Goal: Task Accomplishment & Management: Complete application form

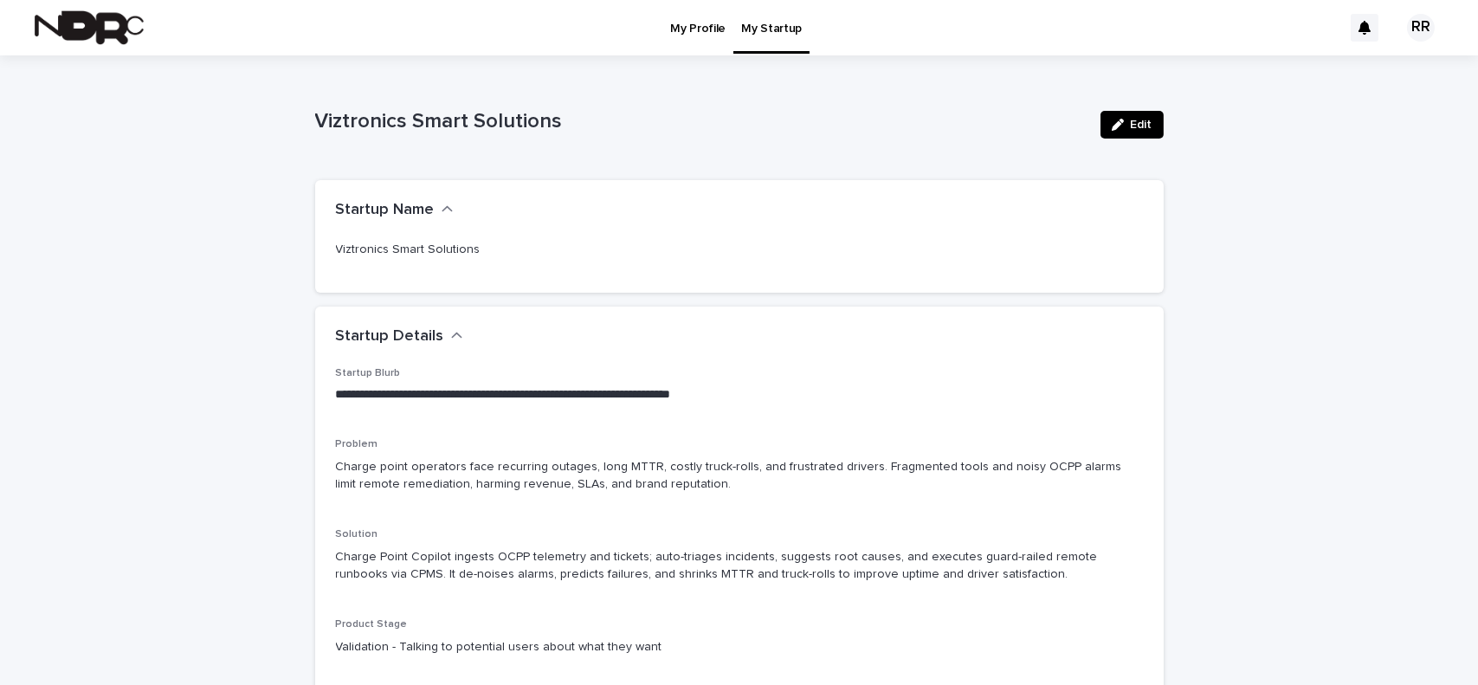
click at [696, 22] on p "My Profile" at bounding box center [697, 18] width 55 height 36
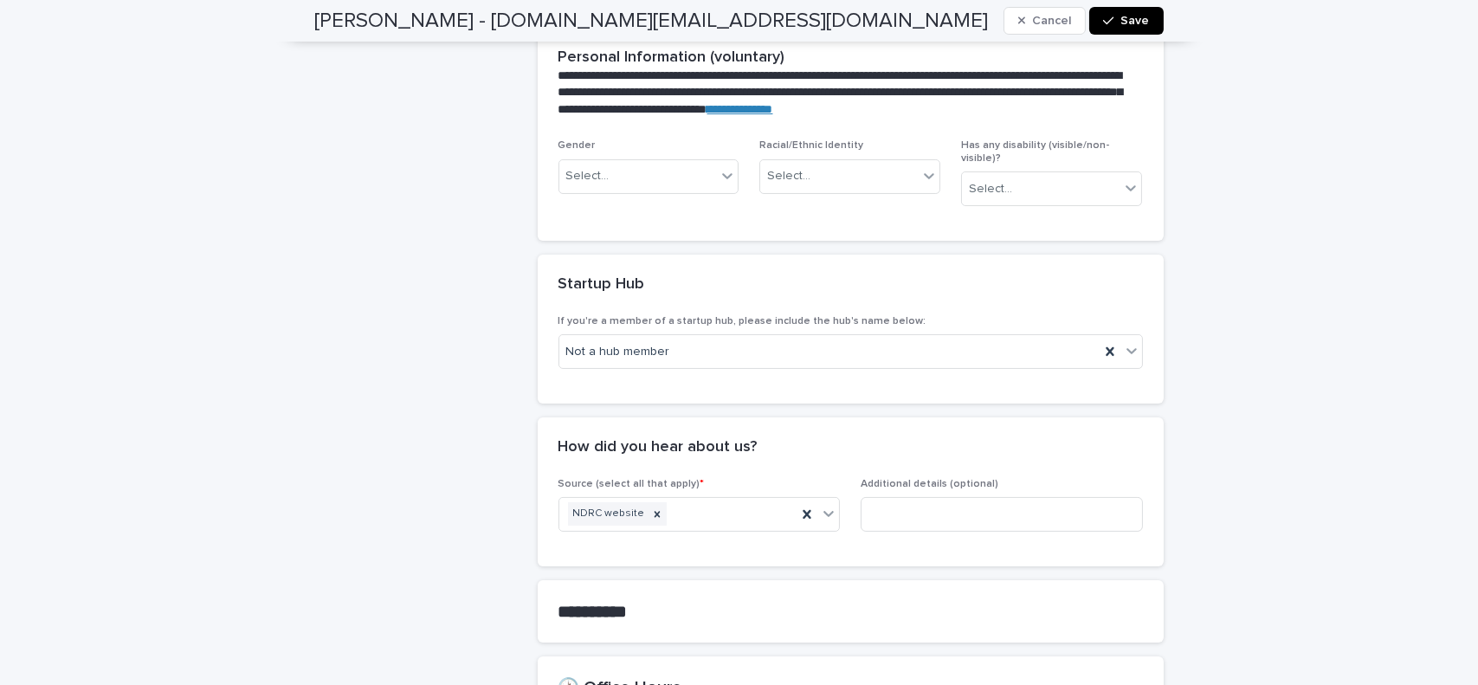
scroll to position [1198, 0]
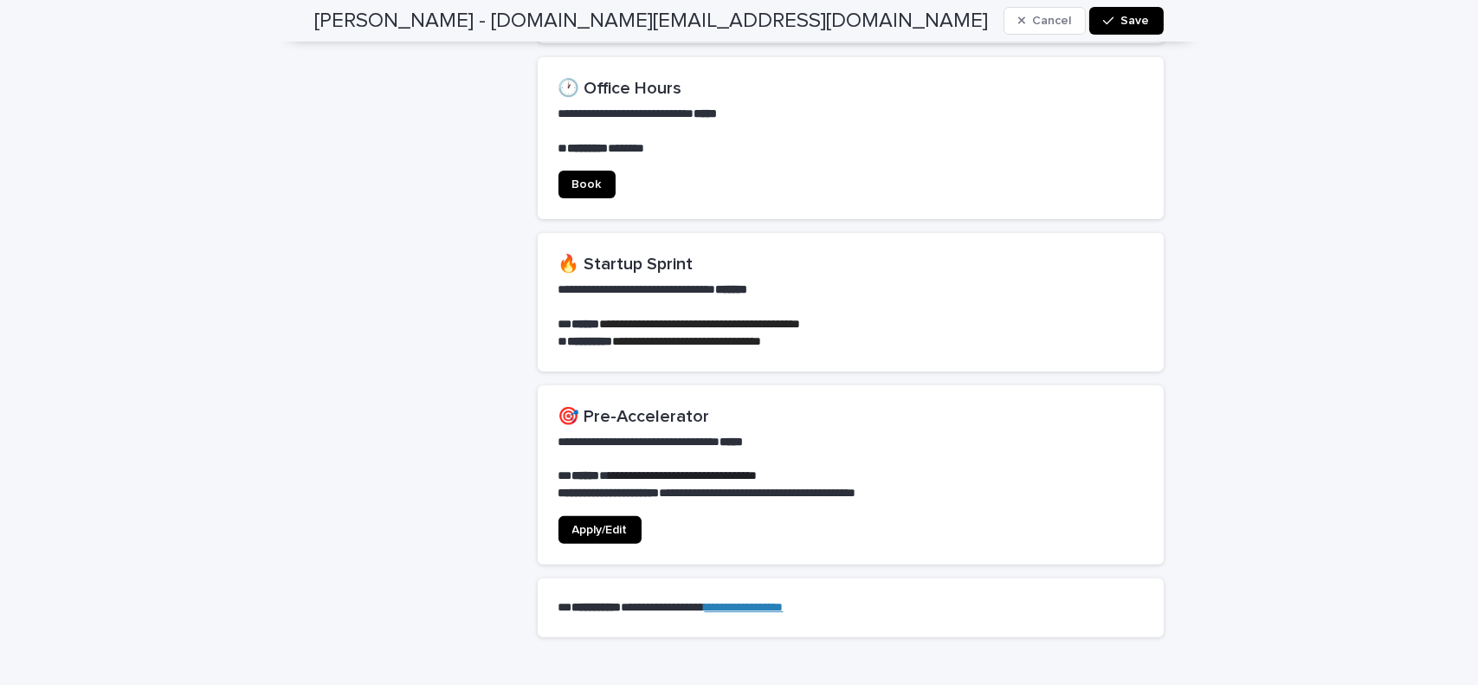
click at [610, 524] on span "Apply/Edit" at bounding box center [599, 530] width 55 height 12
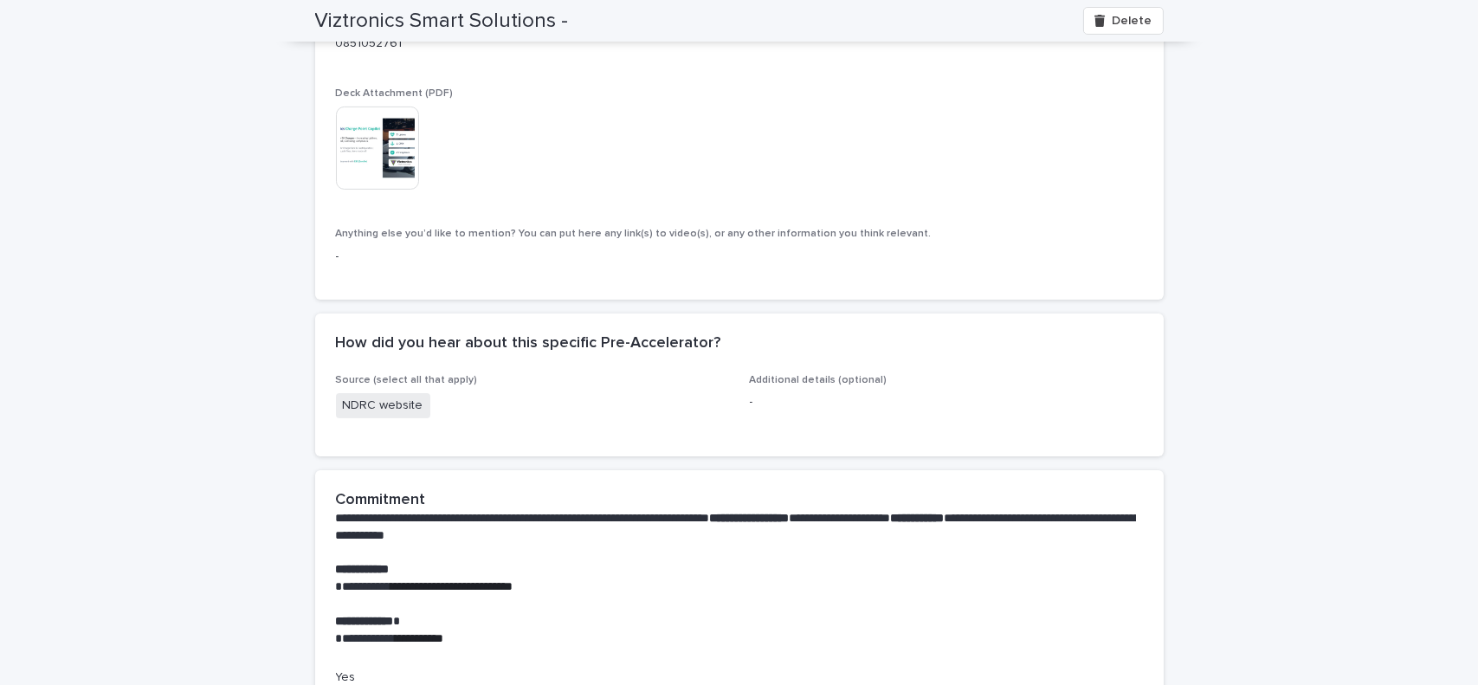
scroll to position [1108, 0]
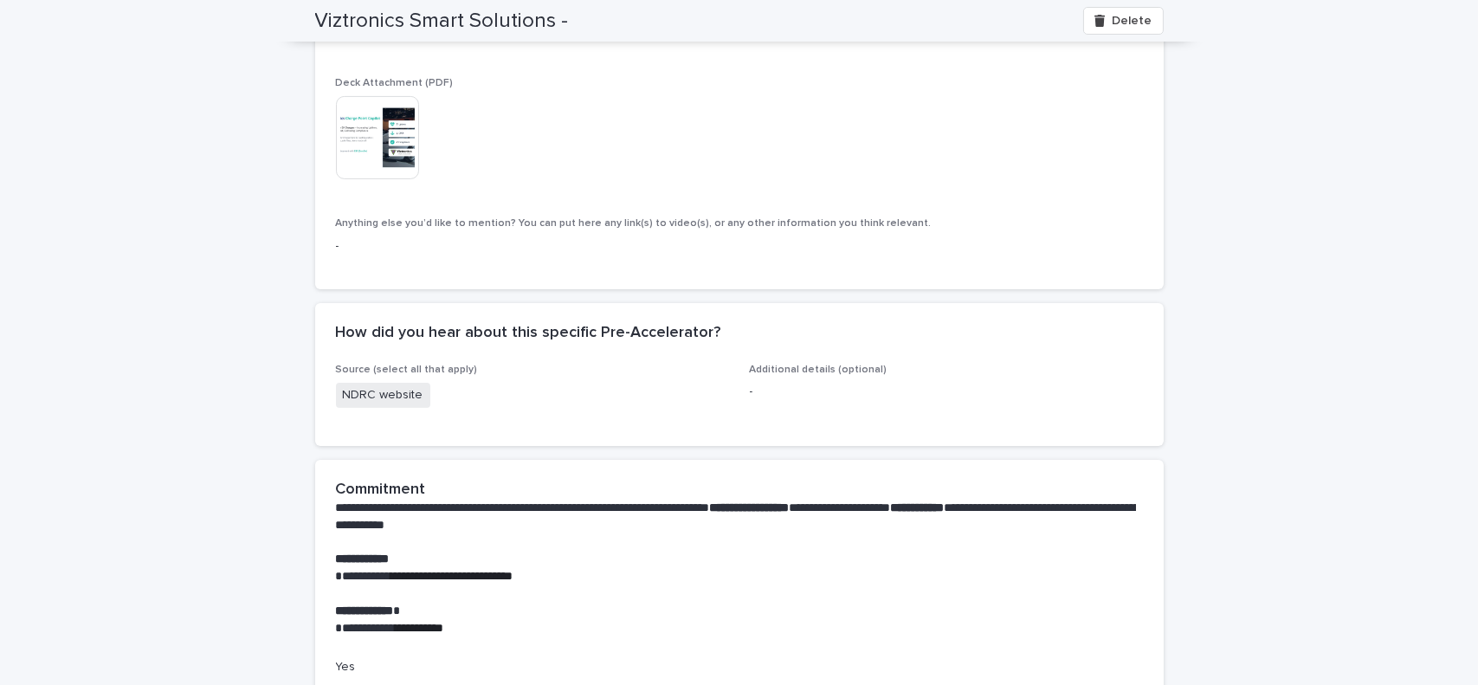
click at [349, 129] on img at bounding box center [377, 137] width 83 height 83
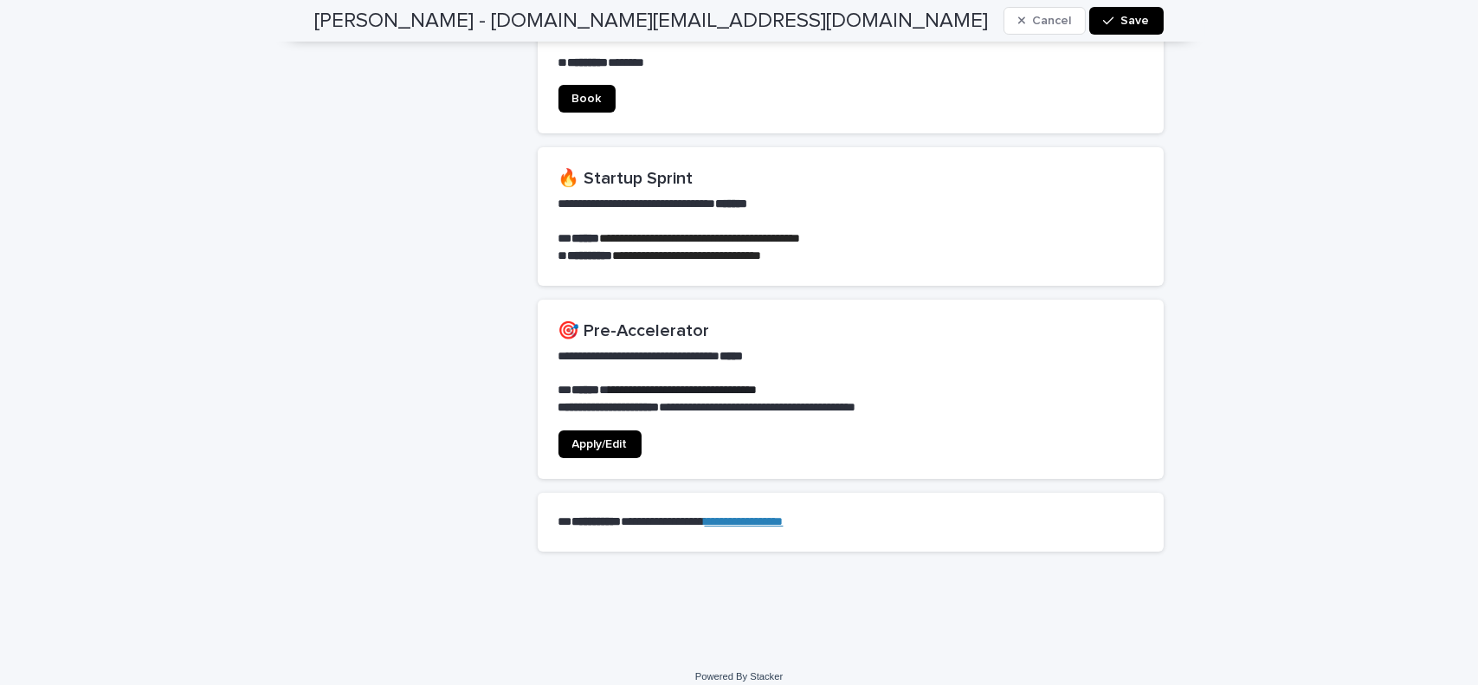
scroll to position [1288, 0]
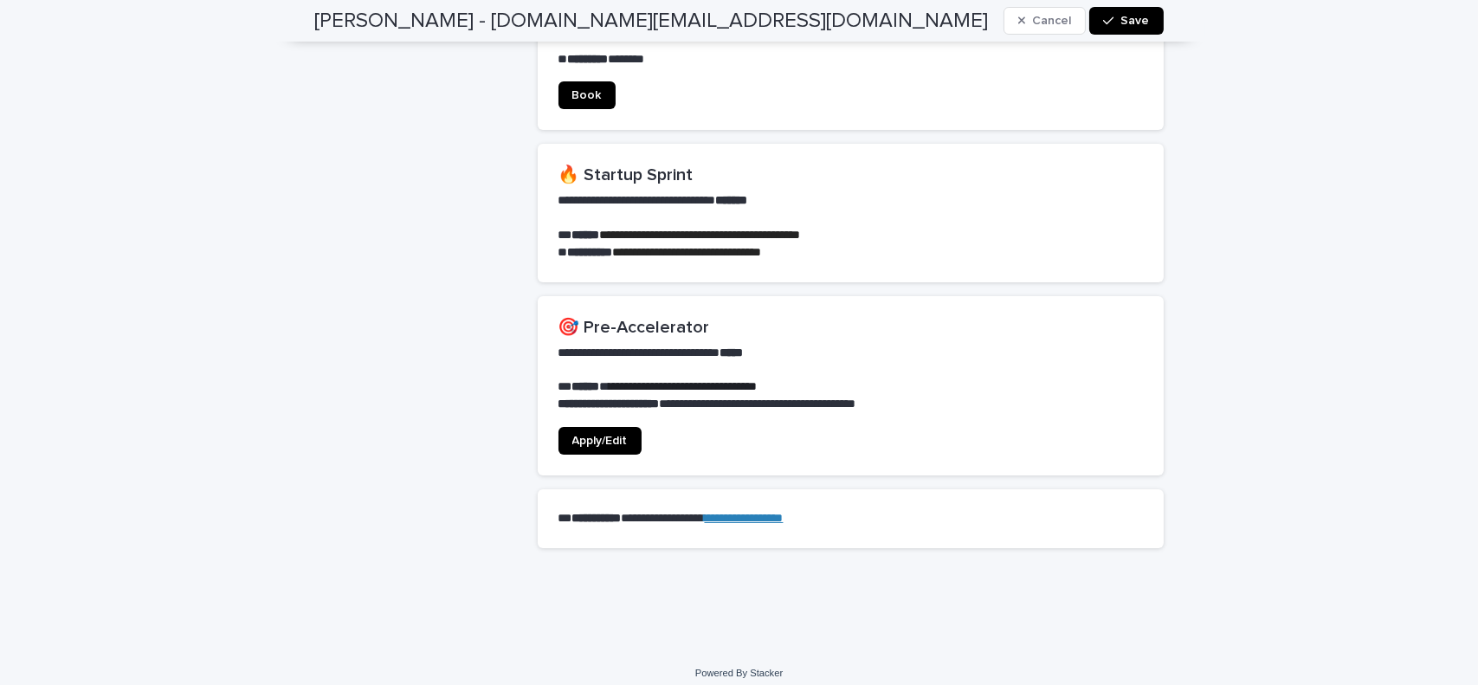
click at [575, 435] on span "Apply/Edit" at bounding box center [599, 441] width 55 height 12
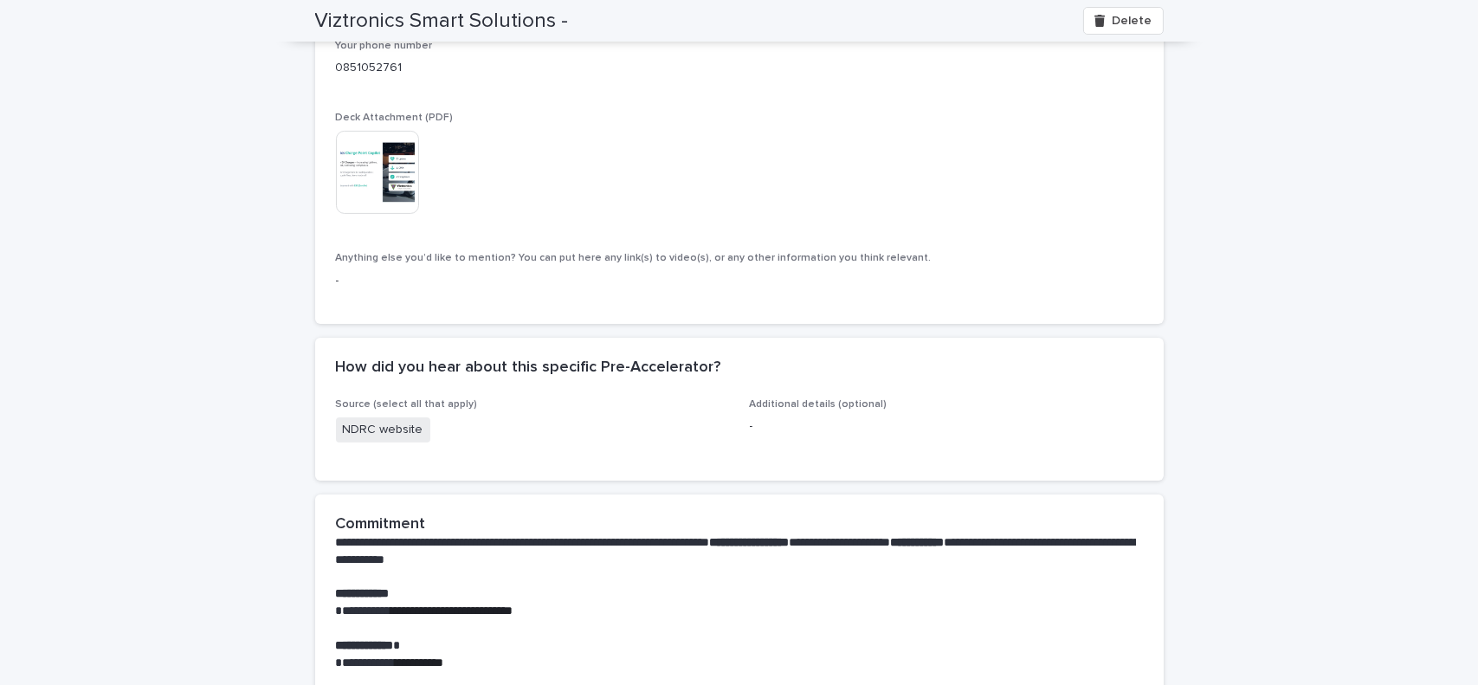
scroll to position [1108, 0]
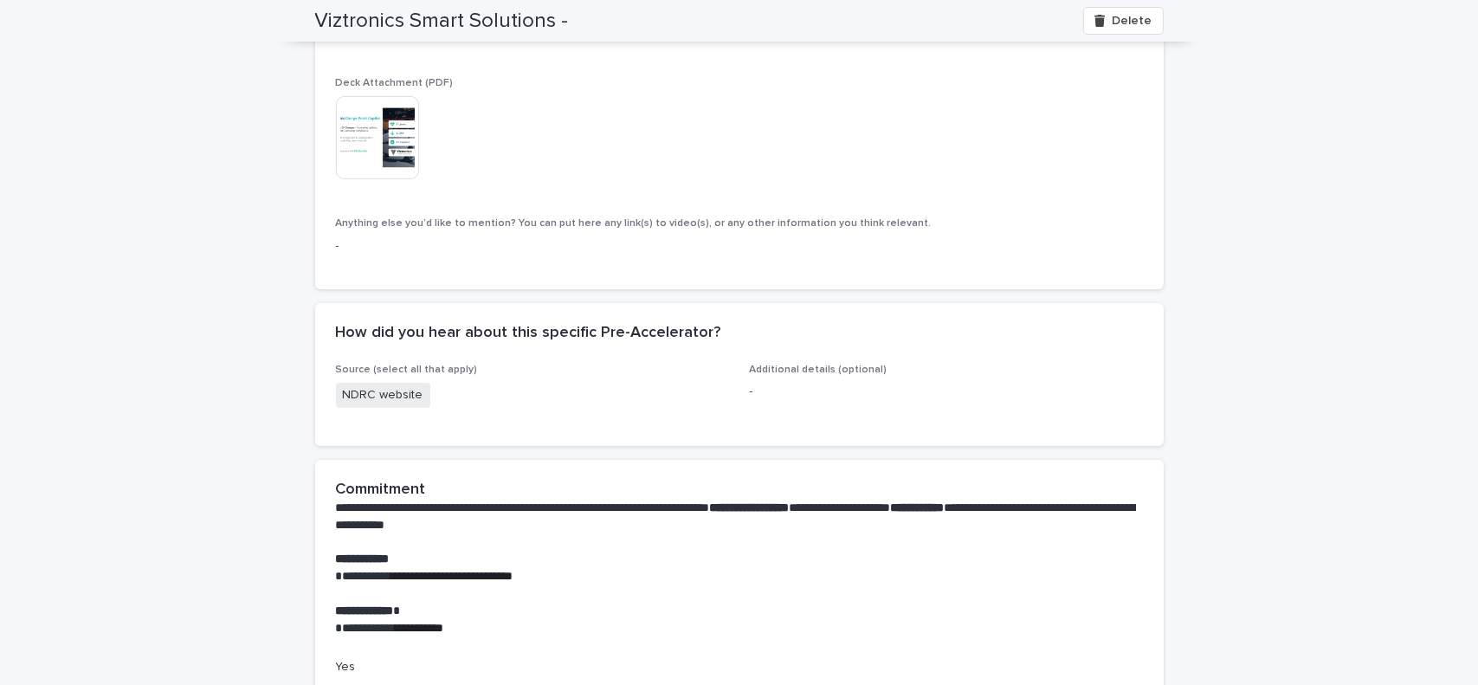
click at [422, 89] on p "Deck Attachment (PDF)" at bounding box center [739, 83] width 807 height 12
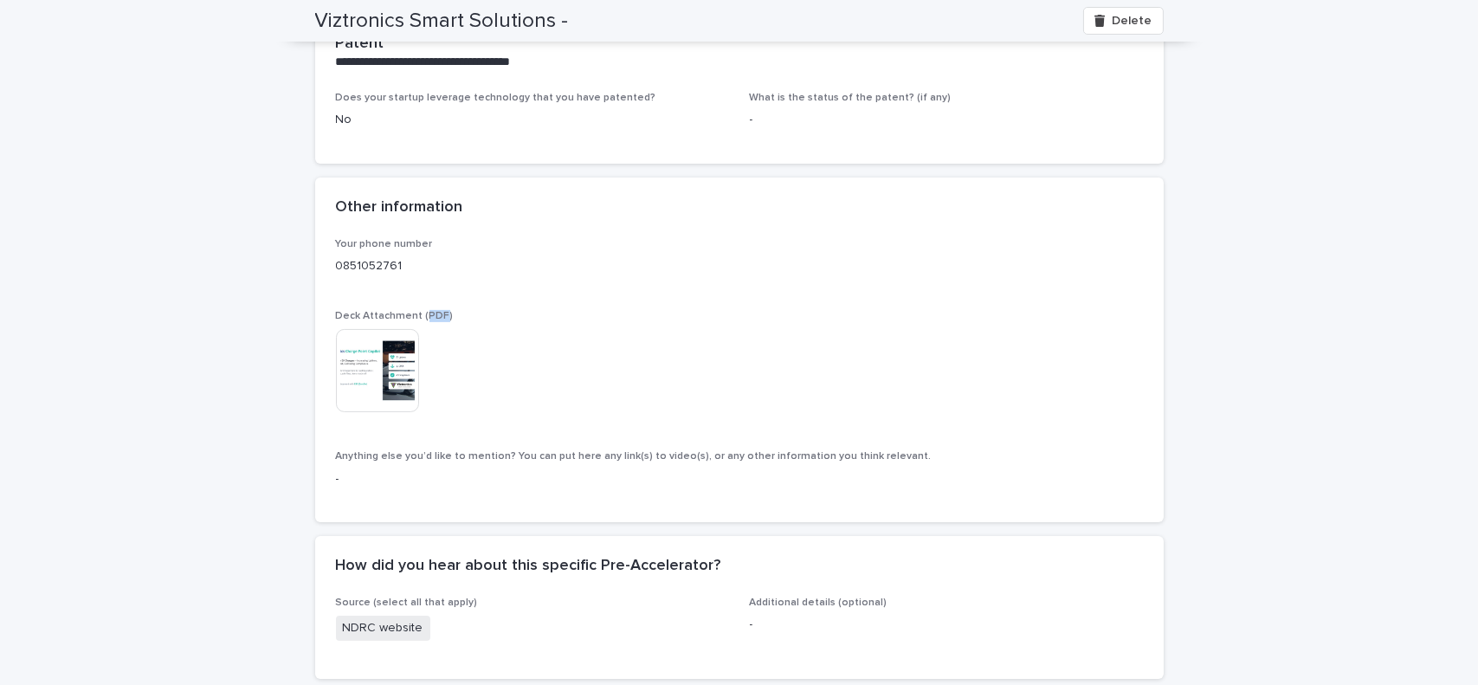
scroll to position [866, 0]
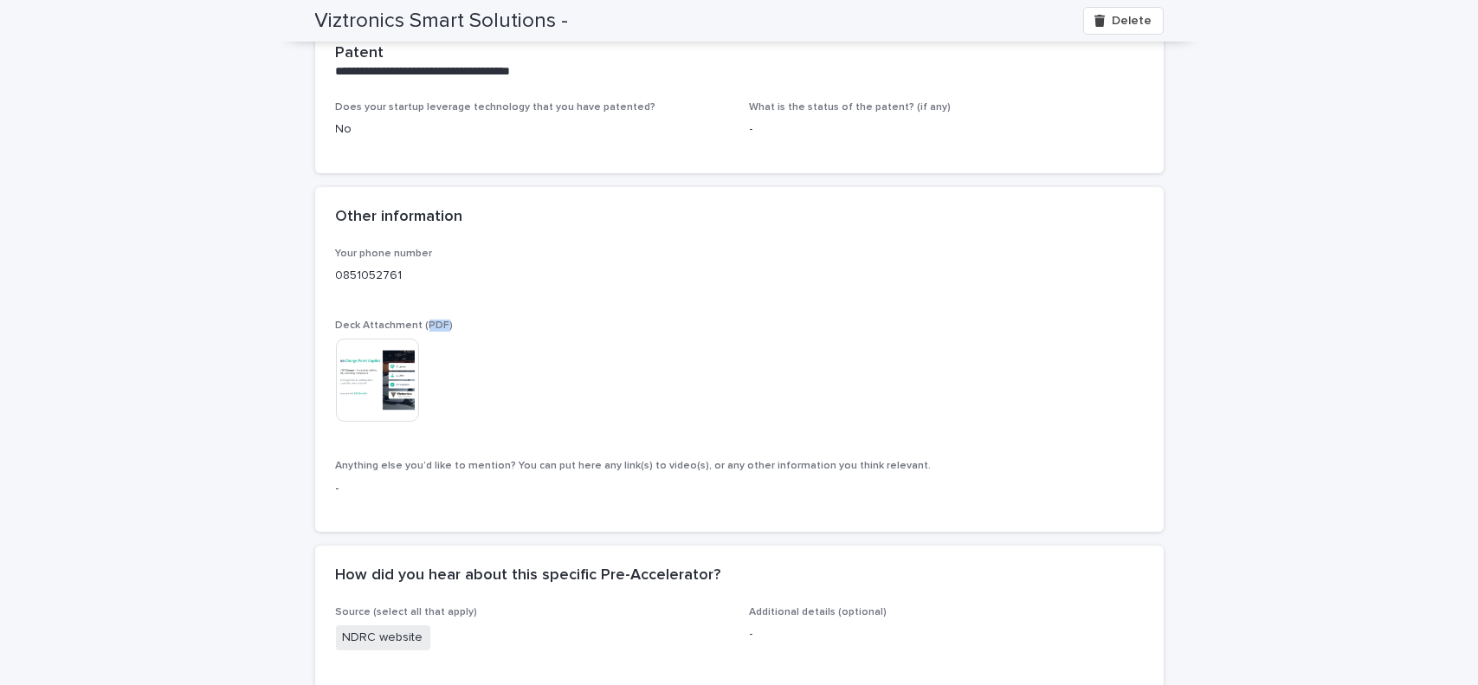
click at [428, 325] on span "Deck Attachment (PDF)" at bounding box center [395, 325] width 118 height 10
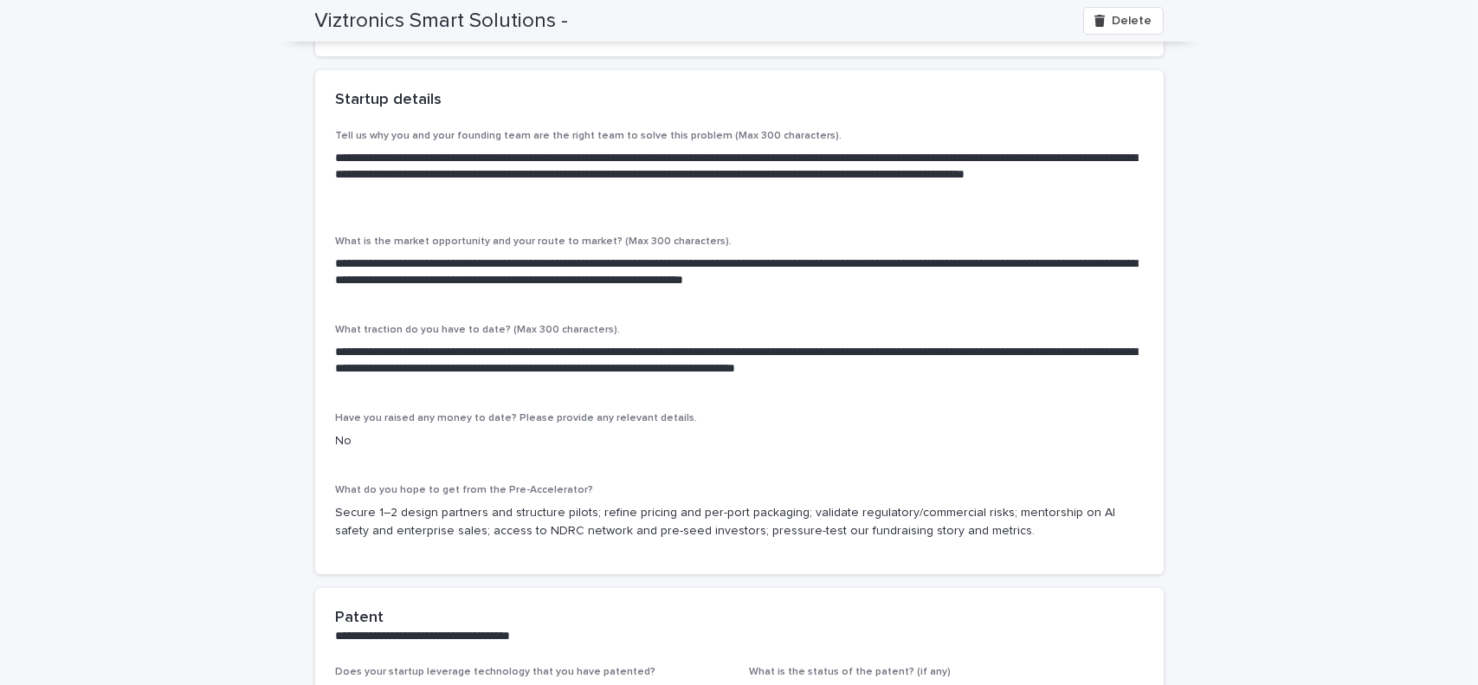
scroll to position [0, 0]
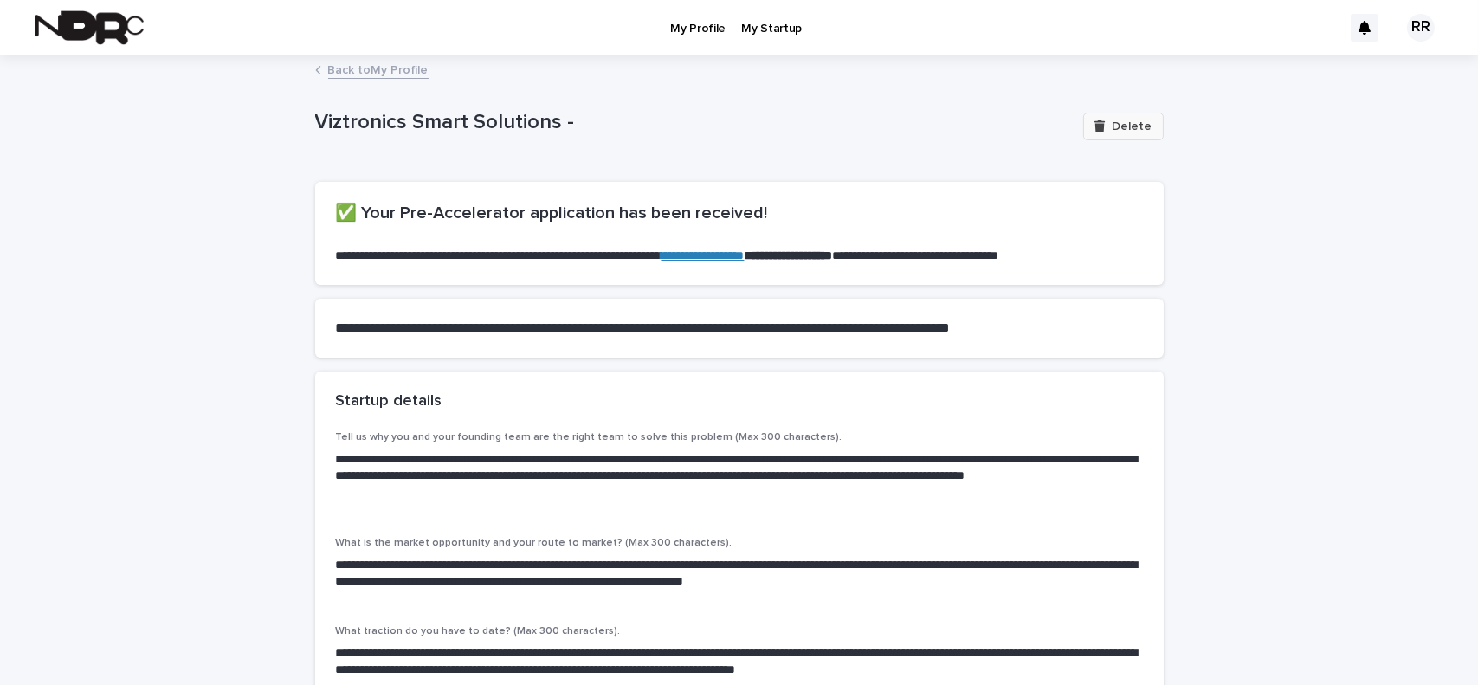
click at [1129, 122] on span "Delete" at bounding box center [1133, 126] width 40 height 12
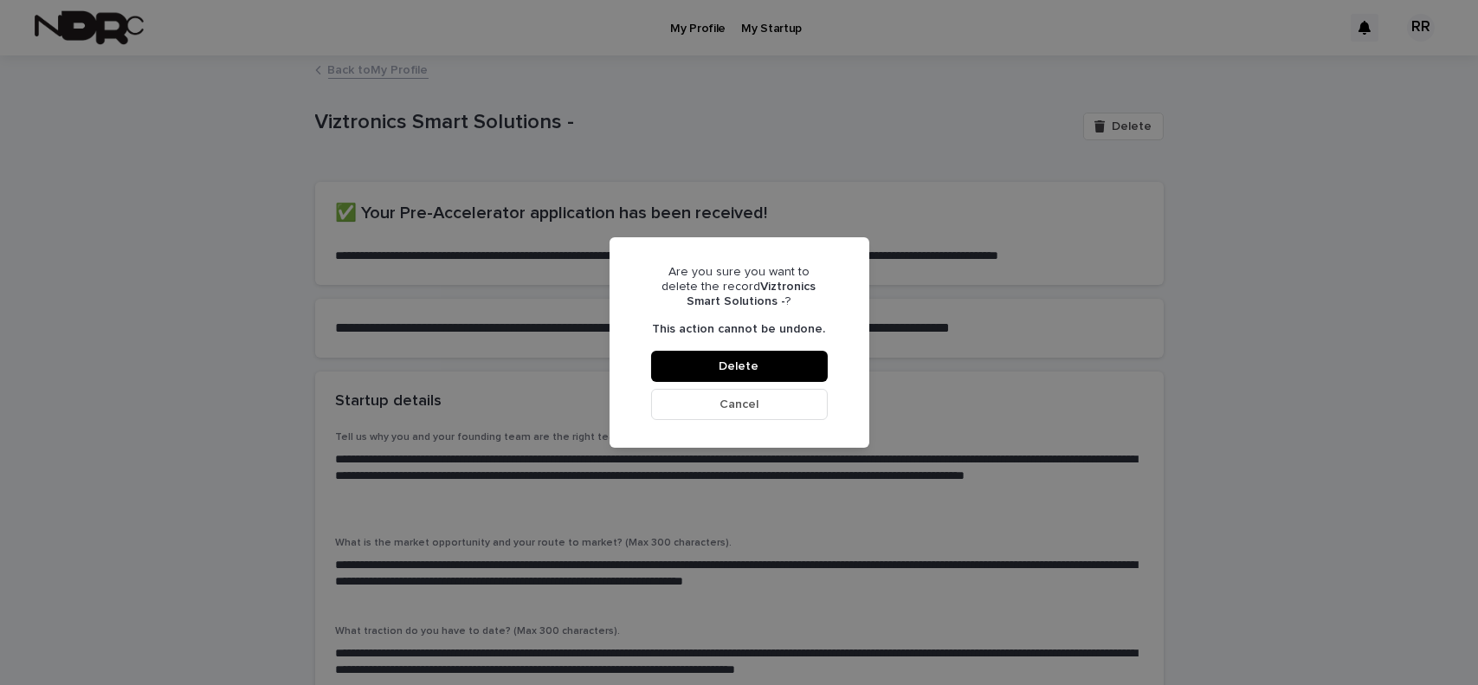
click at [1210, 197] on div "Are you sure you want to delete the record Viztronics Smart Solutions - ? This …" at bounding box center [739, 342] width 1478 height 685
click at [689, 406] on button "Cancel" at bounding box center [739, 404] width 177 height 31
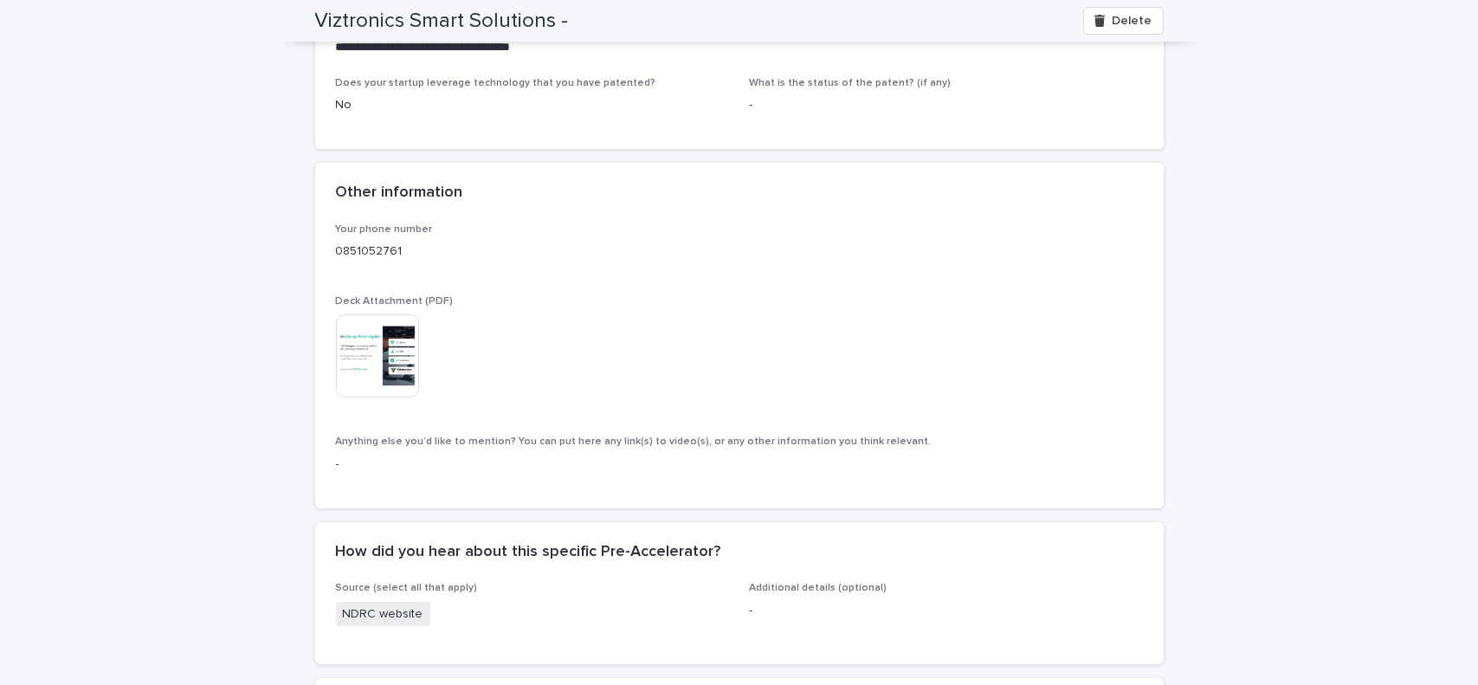
scroll to position [923, 0]
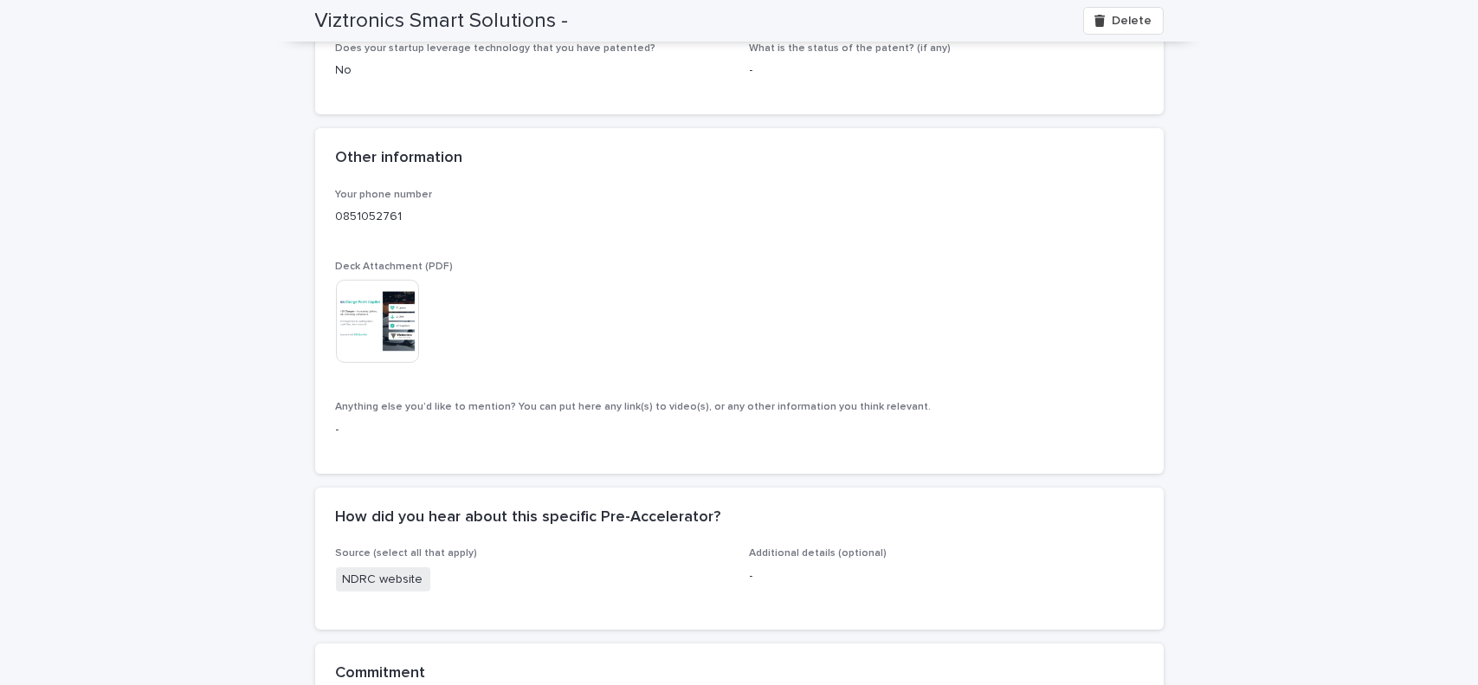
click at [400, 157] on h2 "Other information" at bounding box center [399, 158] width 127 height 19
click at [349, 321] on img at bounding box center [377, 321] width 83 height 83
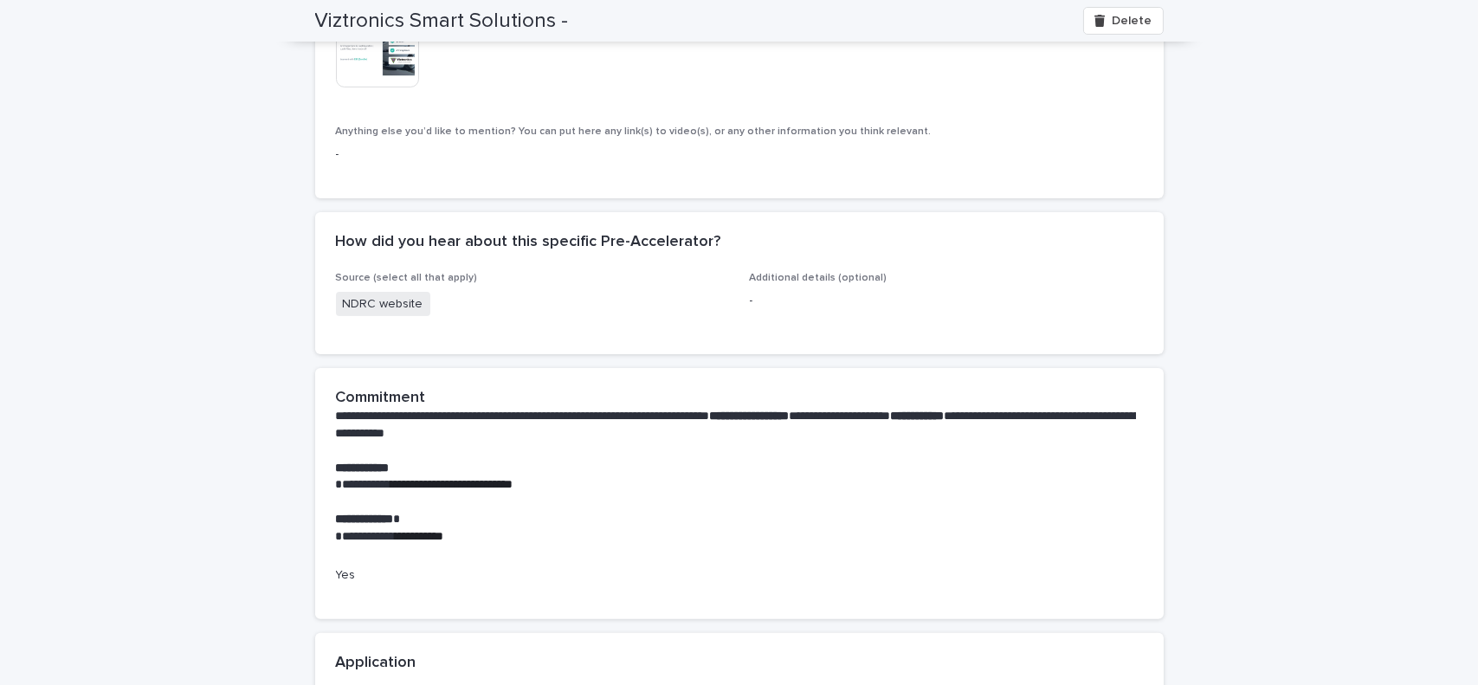
scroll to position [1498, 0]
